Goal: Transaction & Acquisition: Purchase product/service

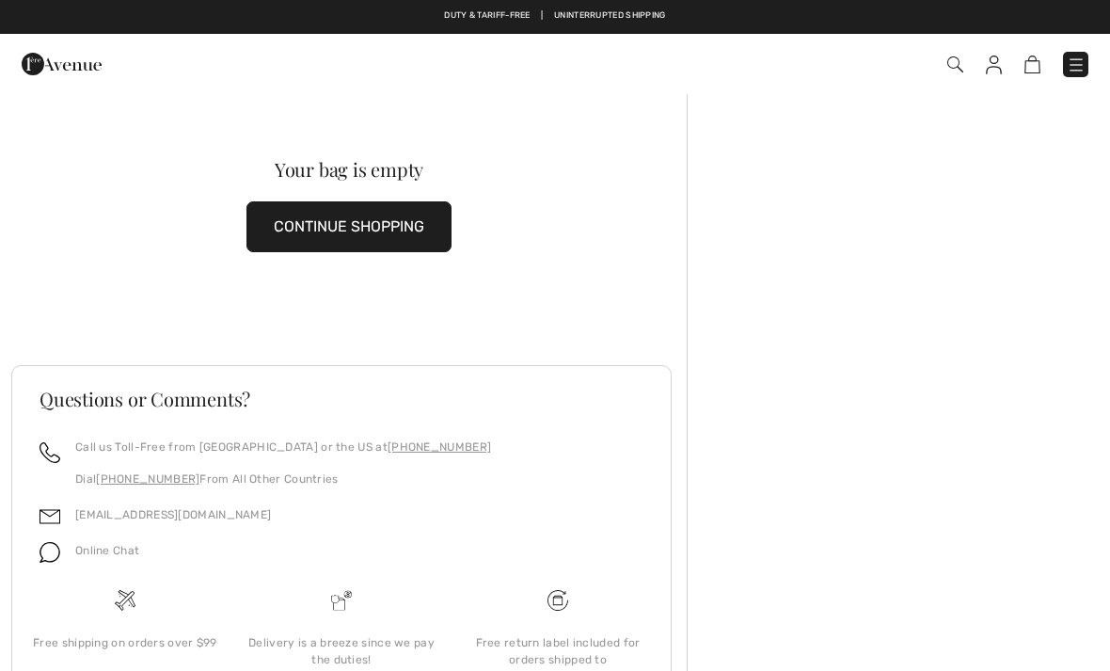
click at [404, 232] on button "CONTINUE SHOPPING" at bounding box center [348, 226] width 205 height 51
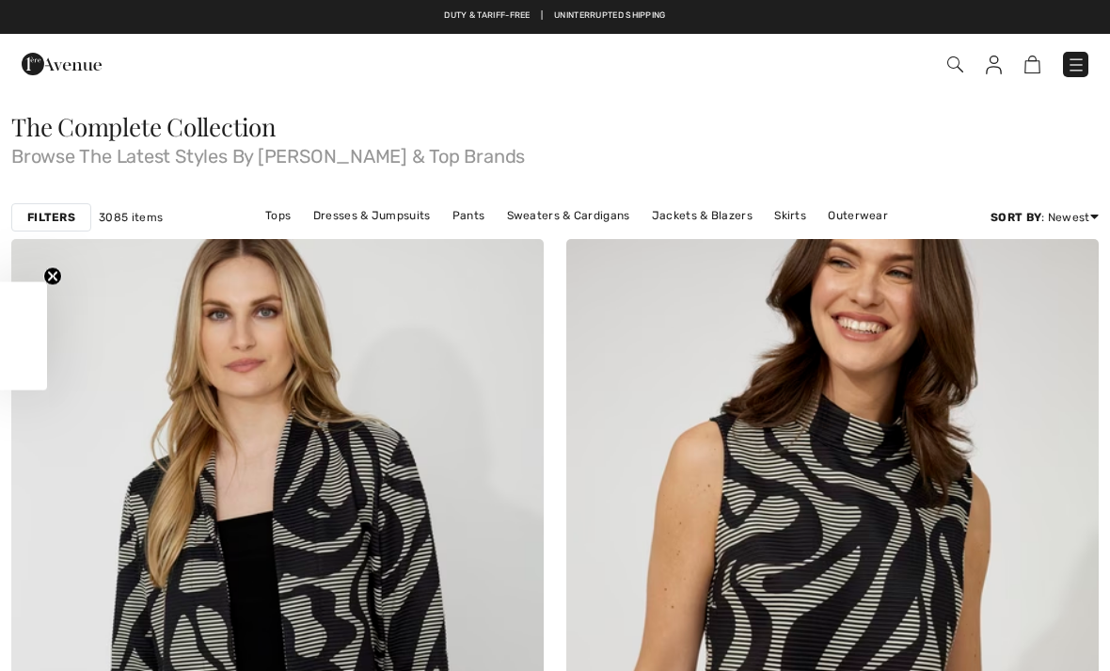
checkbox input "true"
click at [1070, 71] on img at bounding box center [1076, 64] width 19 height 19
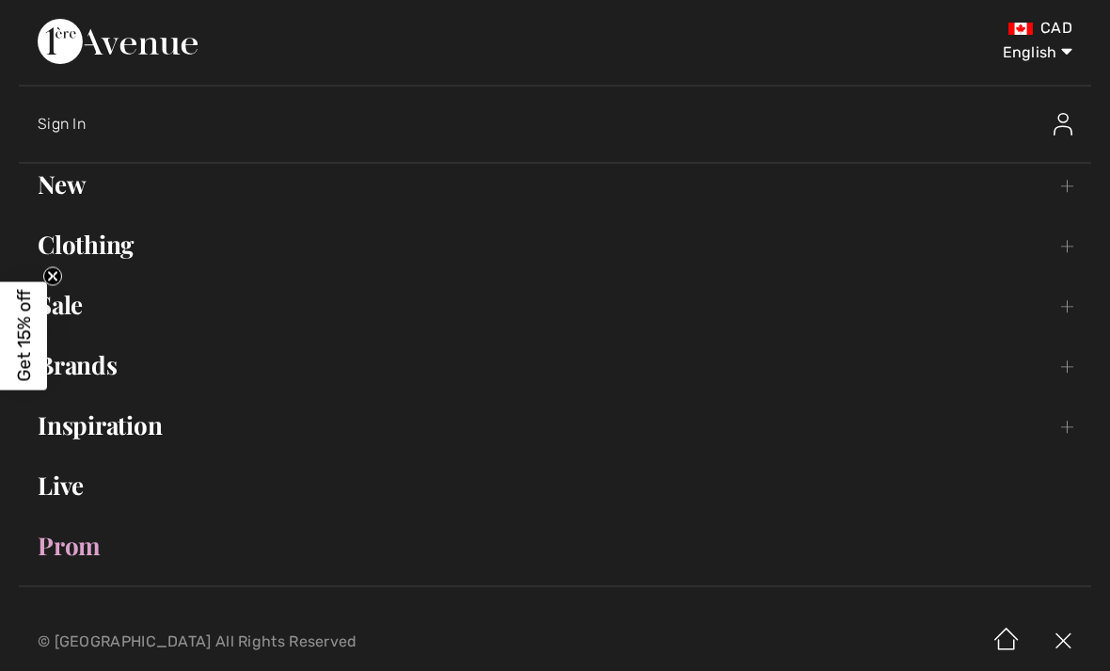
click at [1048, 50] on select "English Français" at bounding box center [1023, 49] width 98 height 56
select select "/fr/voir-tout/"
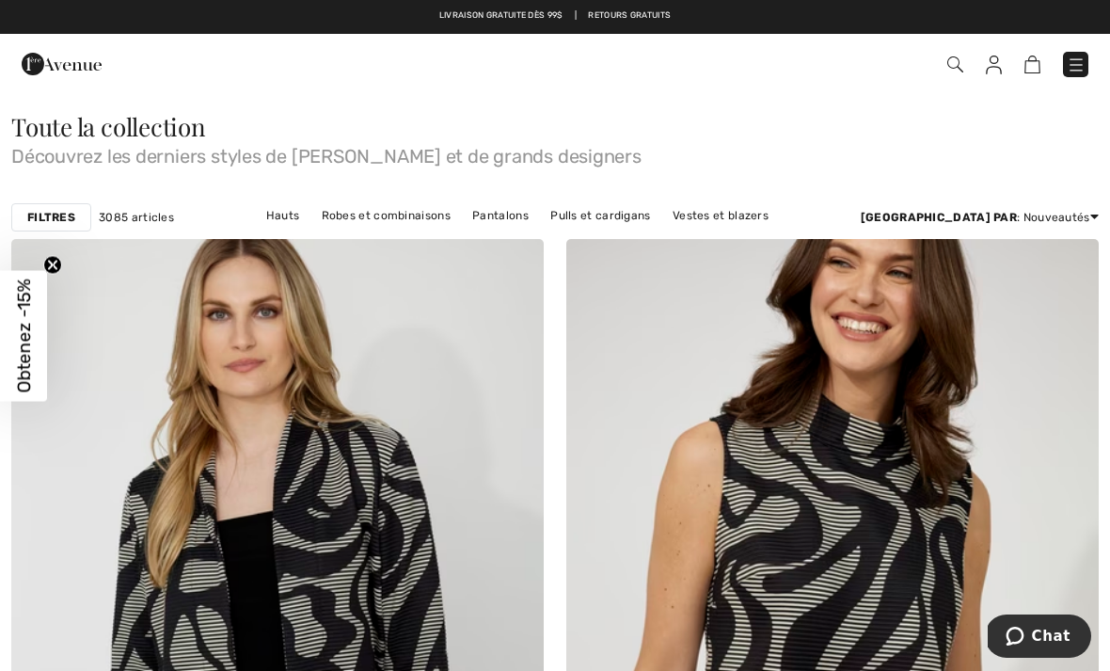
click at [1074, 58] on img at bounding box center [1076, 64] width 19 height 19
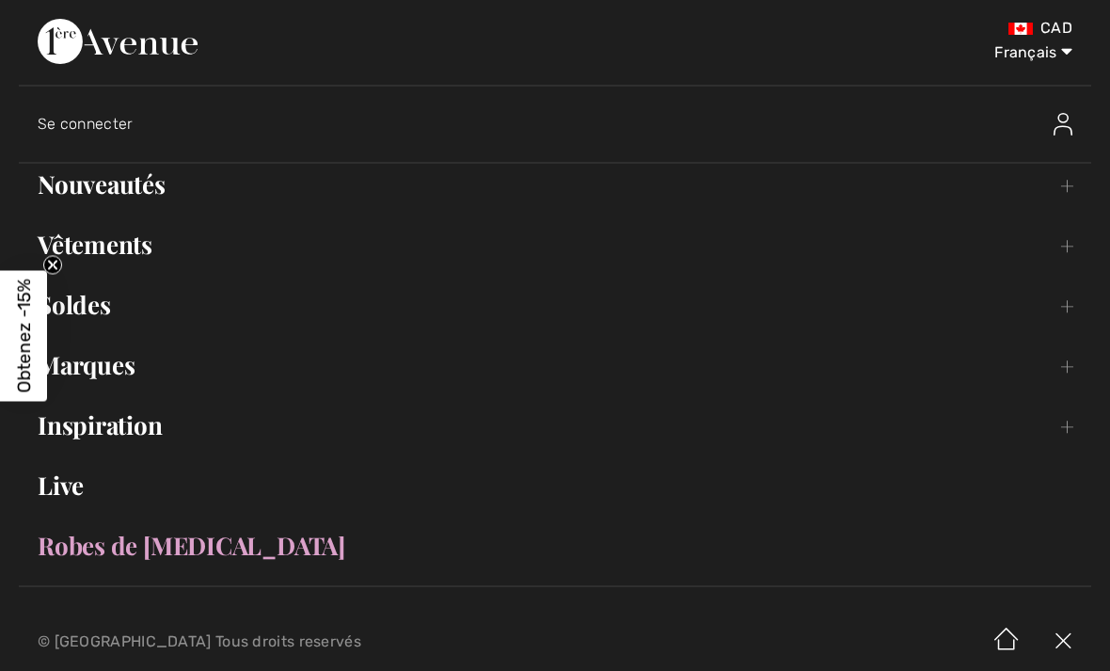
click at [153, 361] on link "Marques Open submenu" at bounding box center [555, 364] width 1072 height 41
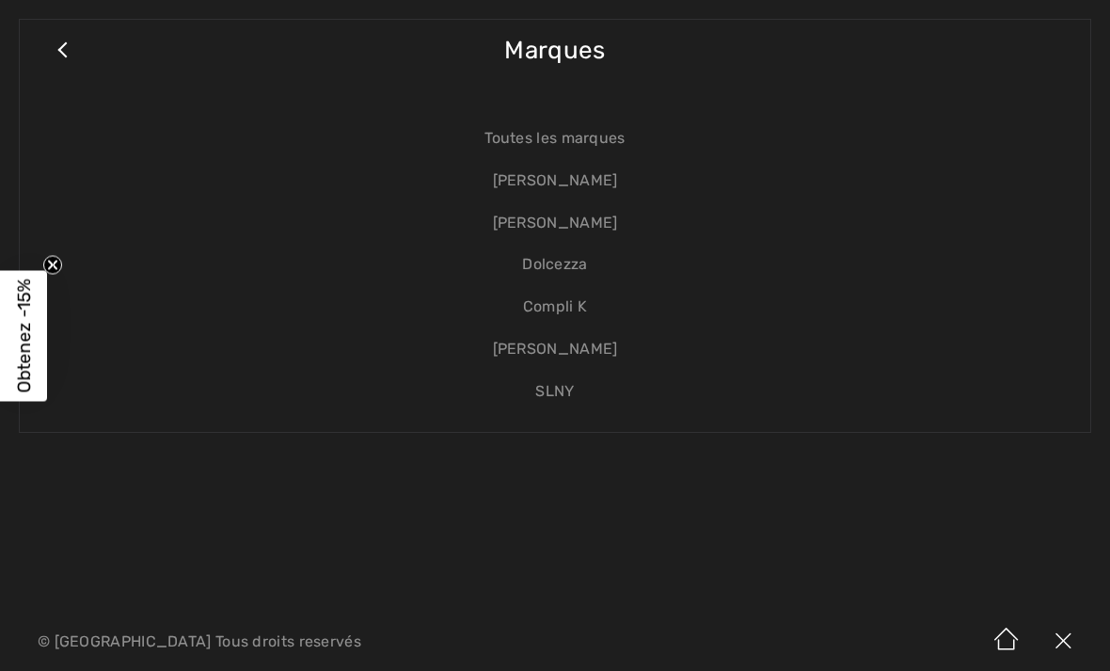
click at [578, 260] on link "Dolcezza" at bounding box center [555, 265] width 1033 height 42
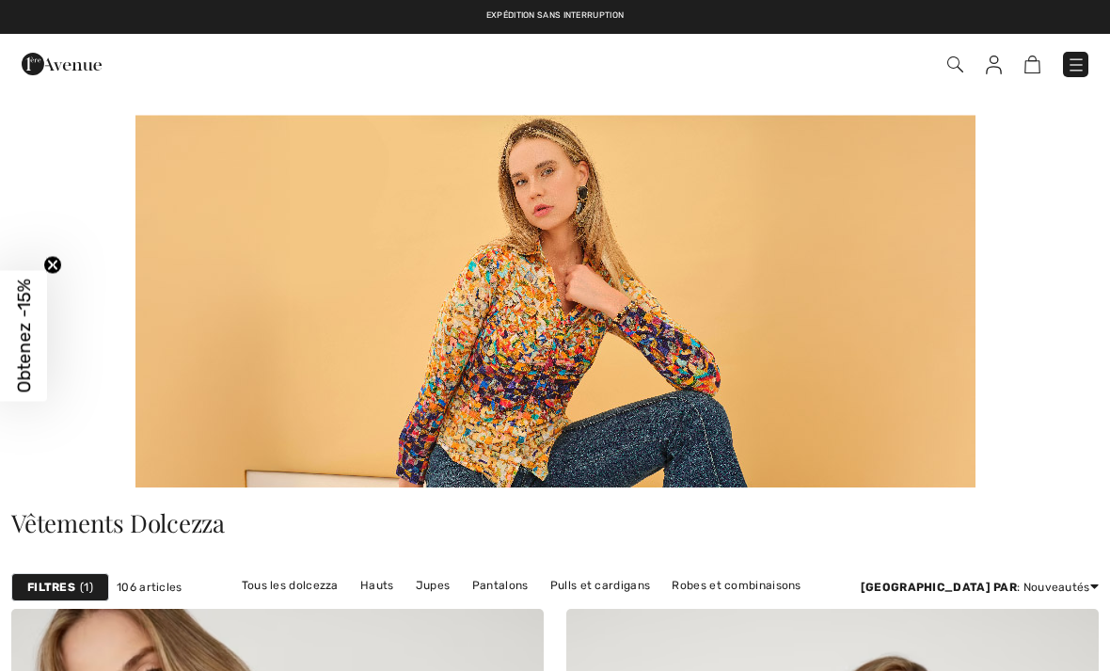
checkbox input "true"
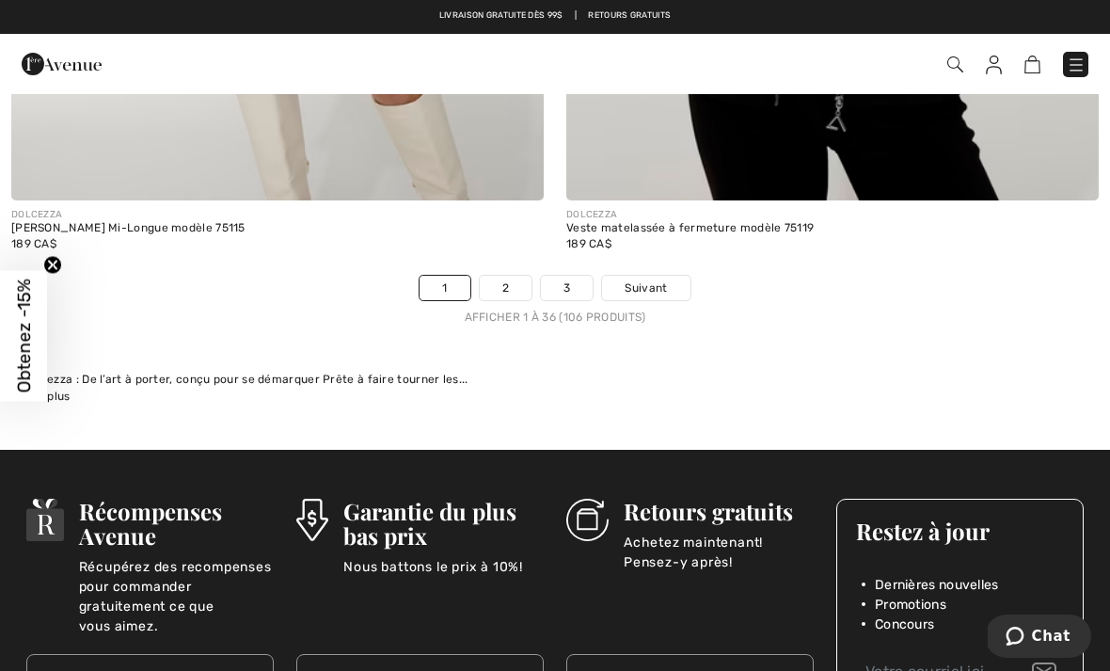
scroll to position [16539, 0]
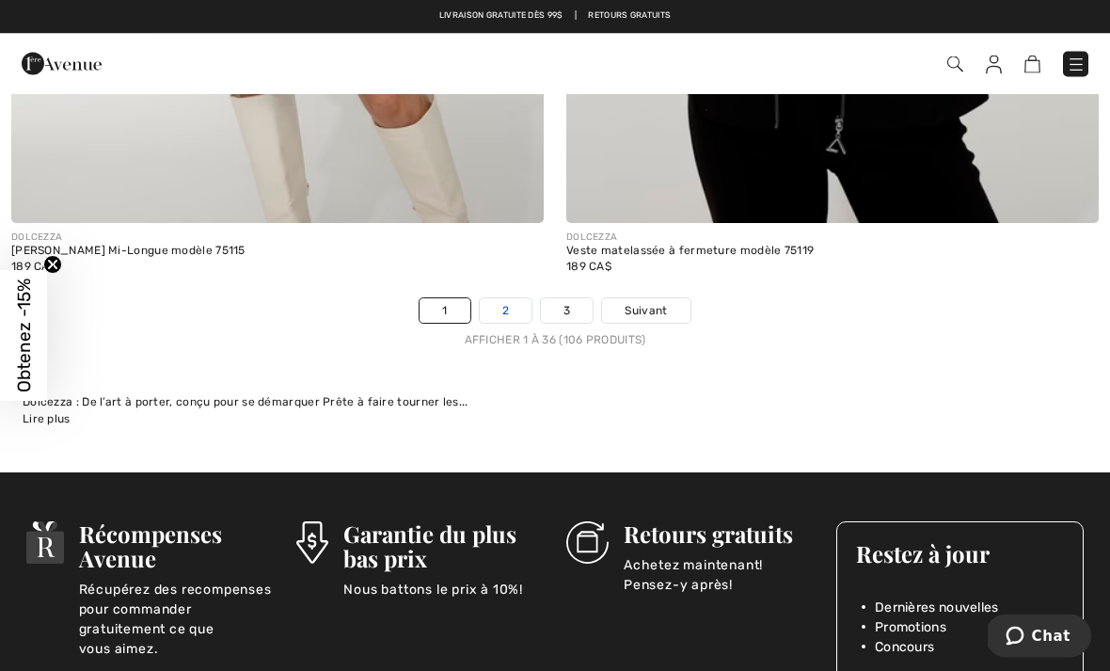
click at [509, 299] on link "2" at bounding box center [506, 311] width 52 height 24
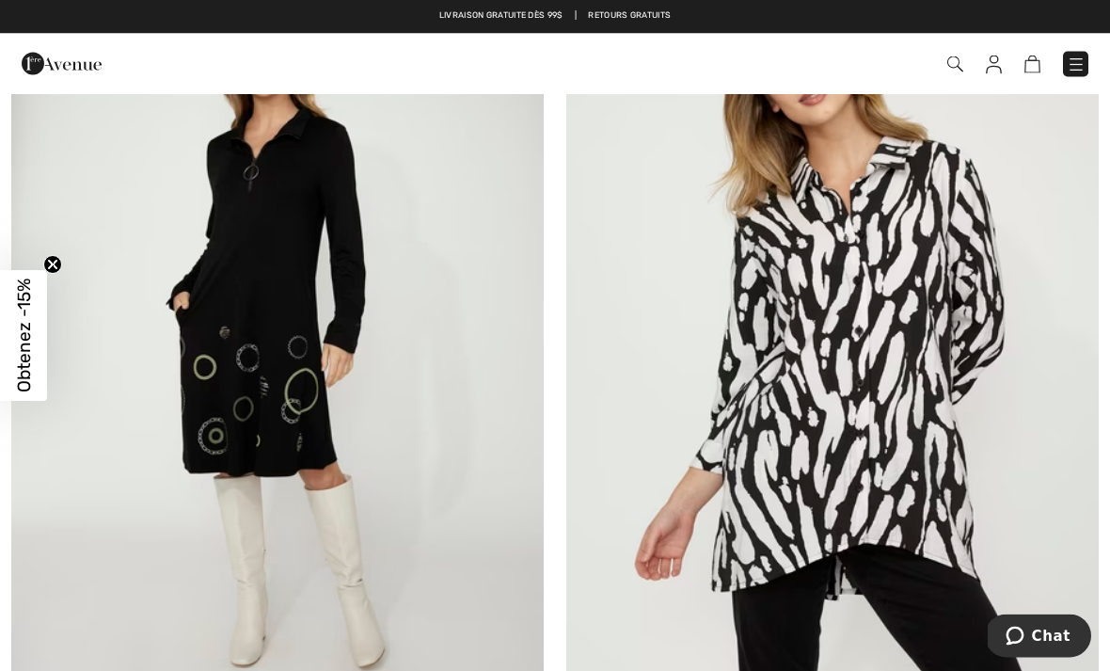
scroll to position [3287, 0]
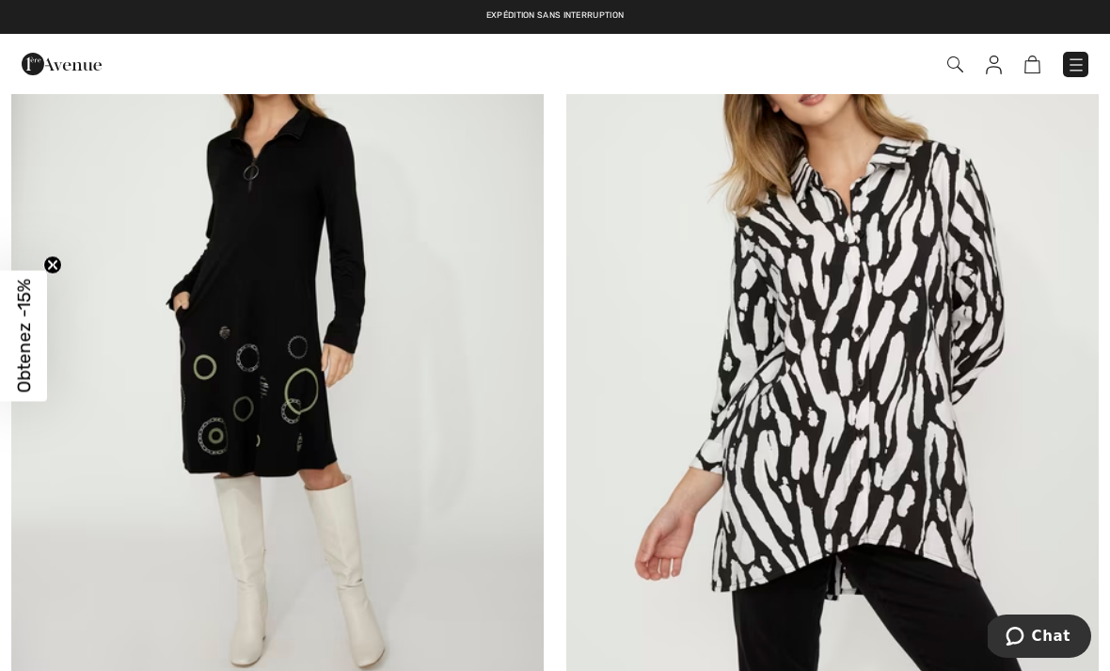
click at [872, 385] on img at bounding box center [832, 338] width 532 height 799
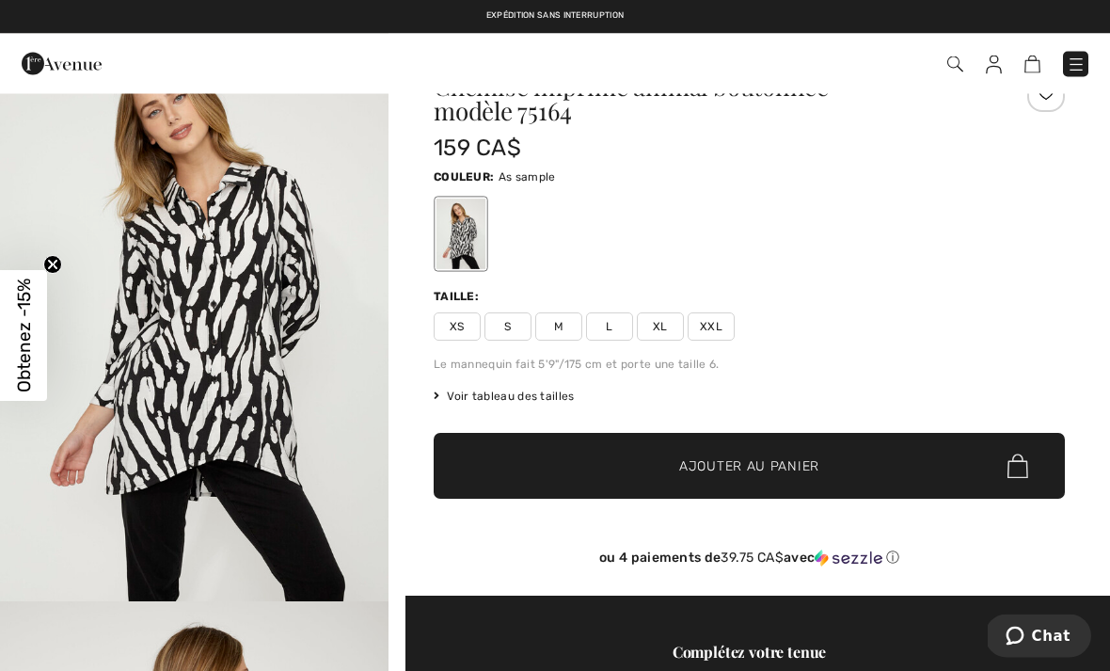
scroll to position [2, 0]
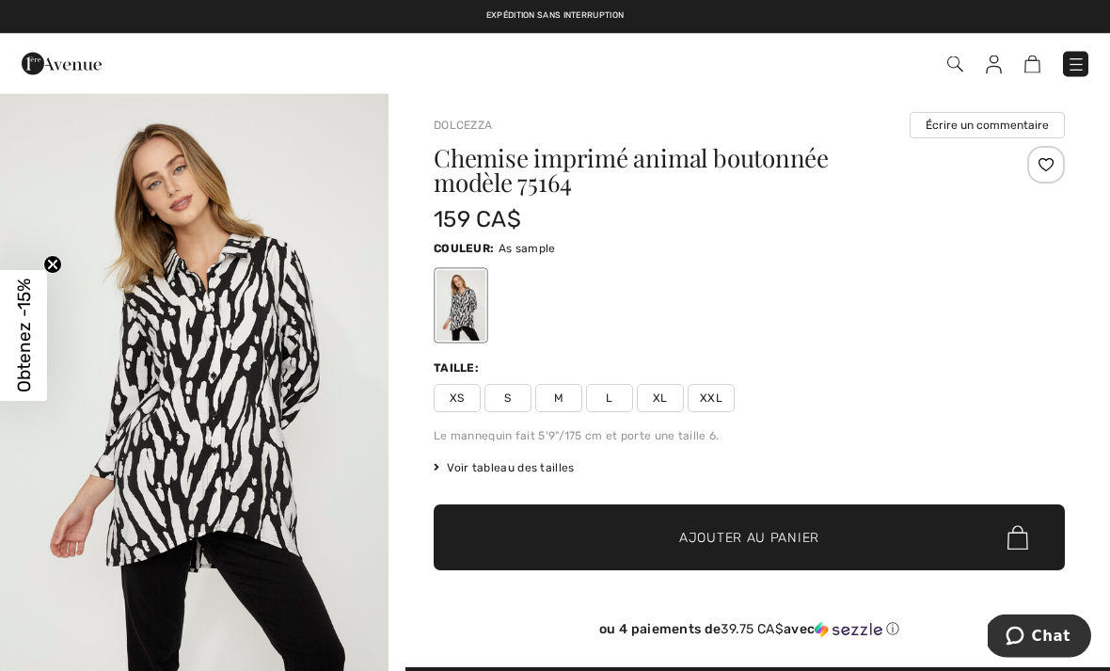
click at [710, 404] on span "XXL" at bounding box center [711, 399] width 47 height 28
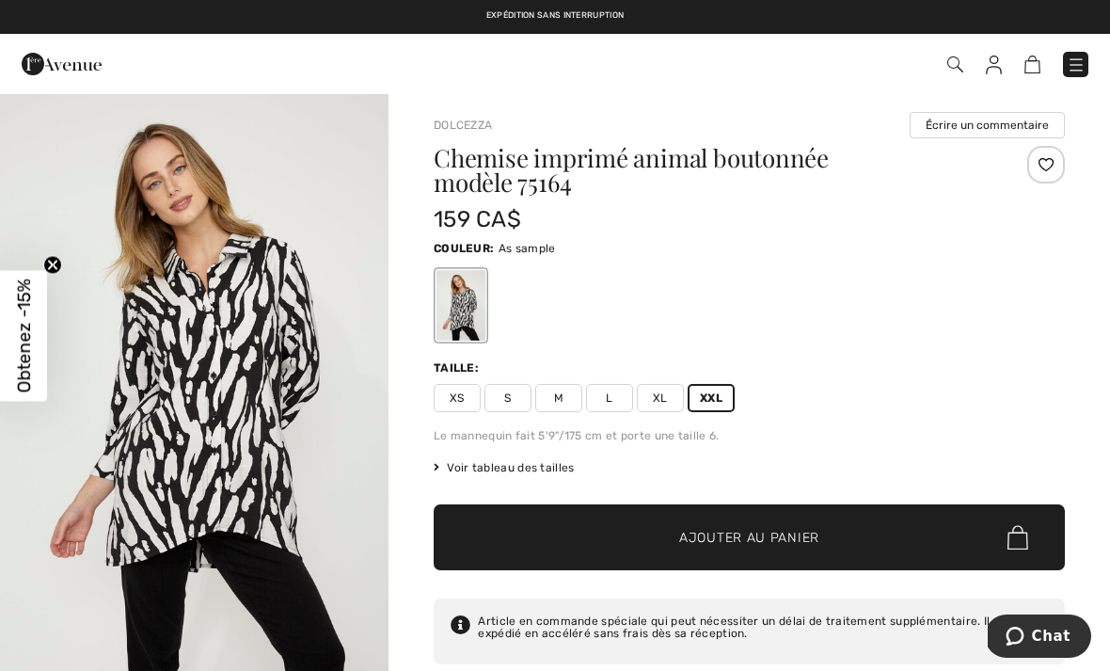
click at [709, 531] on span "Ajouter au panier" at bounding box center [749, 538] width 140 height 20
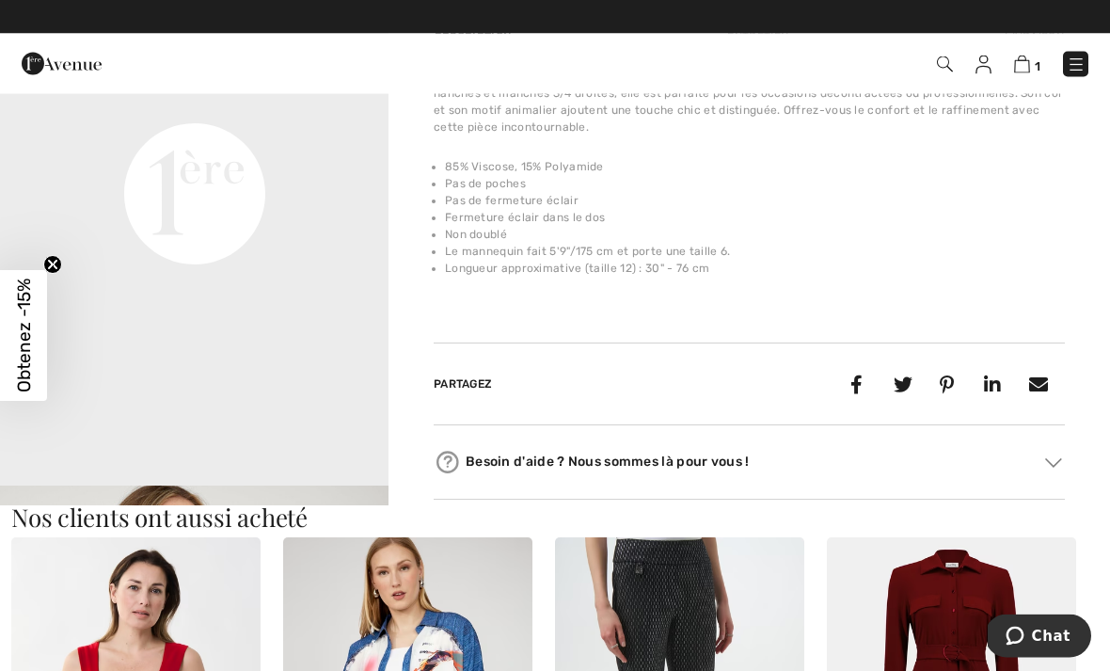
scroll to position [1401, 0]
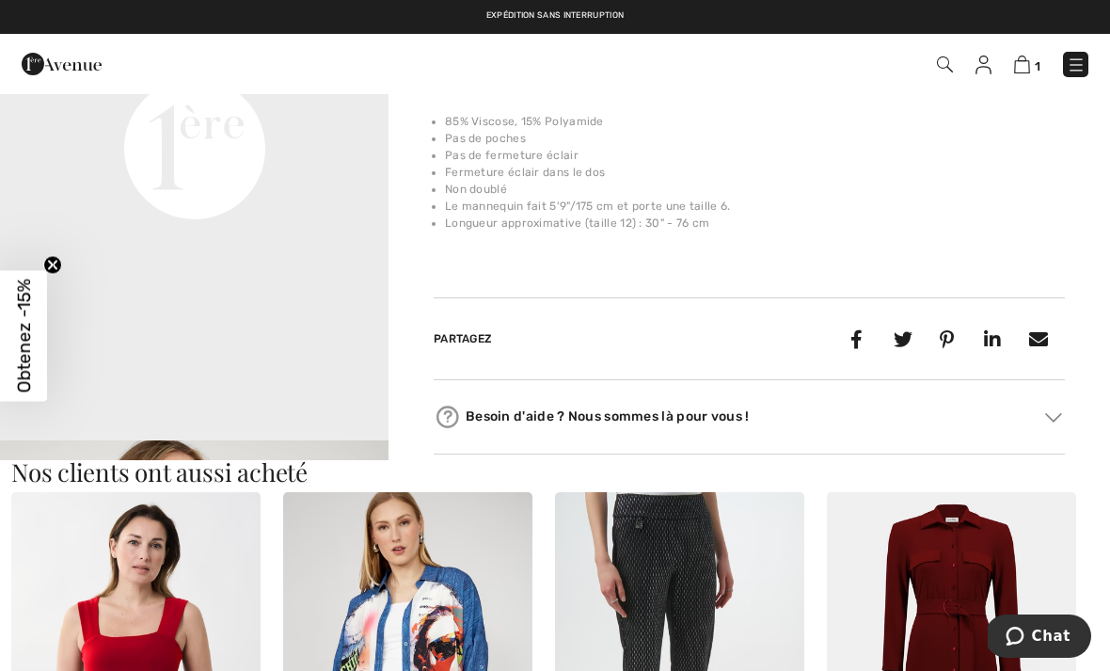
click at [926, 417] on div "Besoin d'aide ? Nous sommes là pour vous !" at bounding box center [749, 417] width 631 height 28
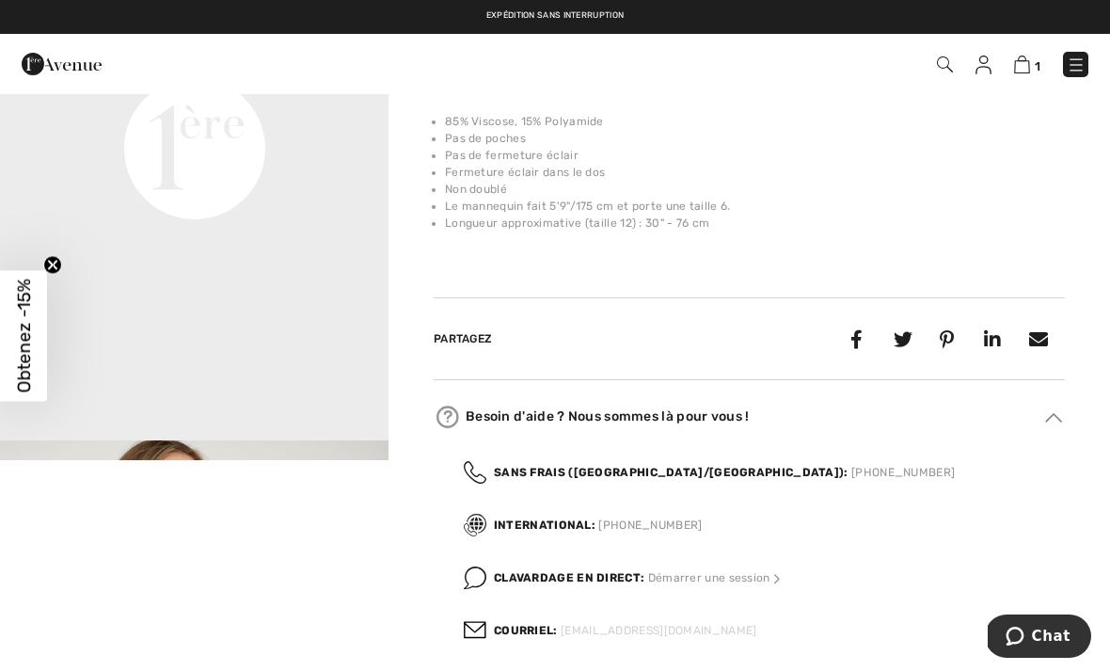
click at [602, 635] on link "[EMAIL_ADDRESS][DOMAIN_NAME]" at bounding box center [659, 630] width 196 height 13
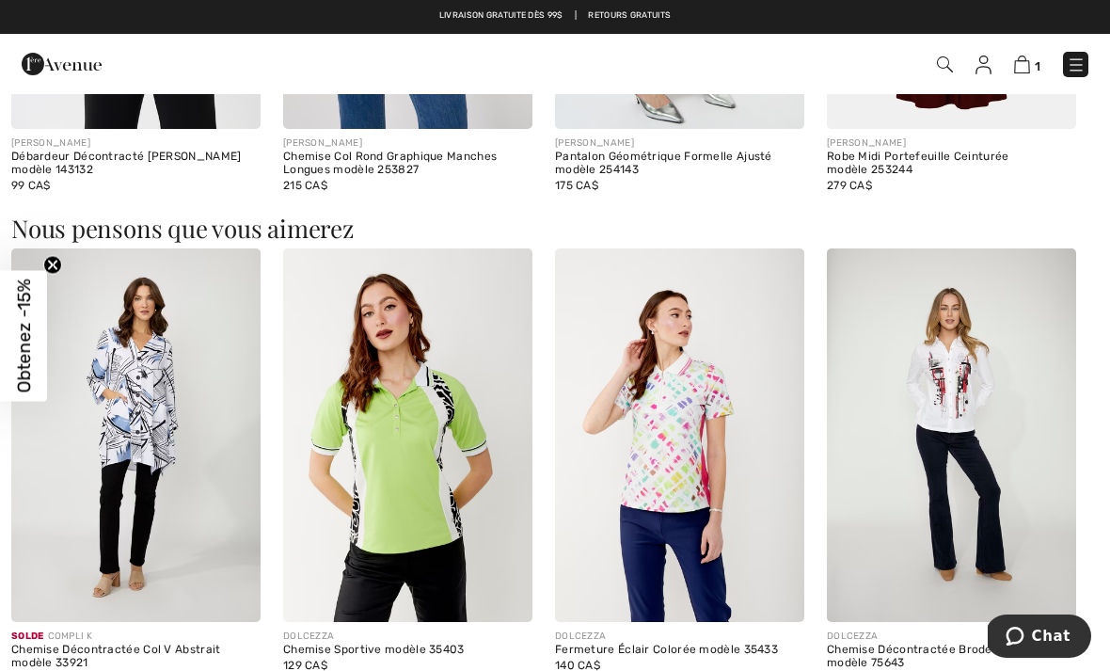
scroll to position [2292, 0]
